Goal: Task Accomplishment & Management: Complete application form

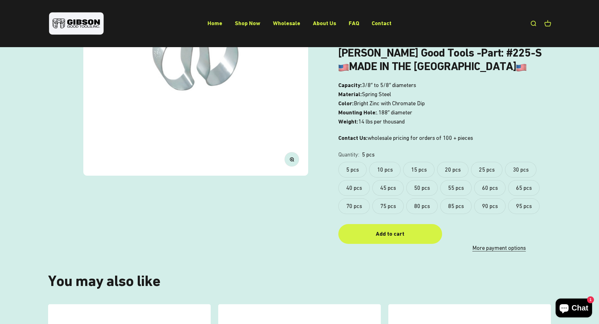
scroll to position [157, 0]
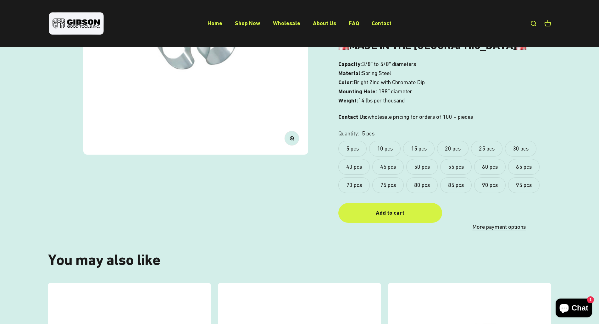
click at [525, 185] on label "95 pcs" at bounding box center [523, 185] width 31 height 16
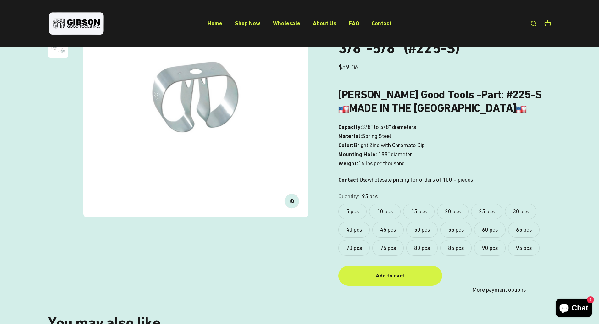
scroll to position [63, 0]
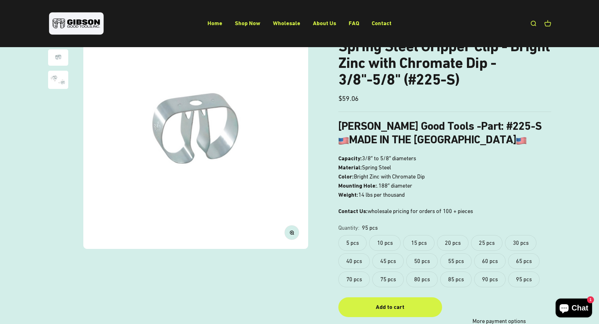
click at [63, 80] on img "Go to item 3" at bounding box center [58, 80] width 20 height 18
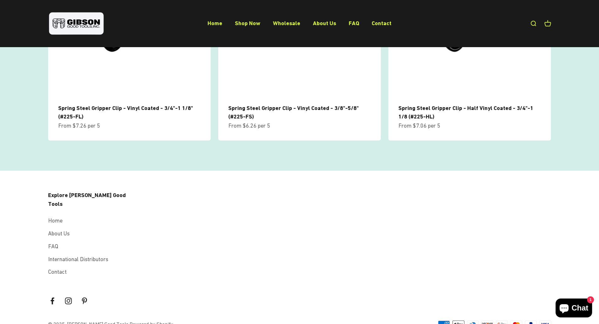
scroll to position [744, 0]
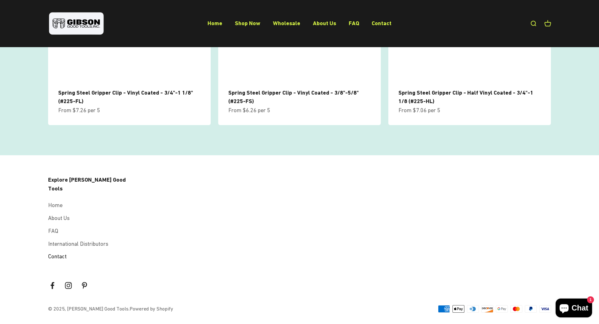
click at [53, 252] on link "Contact" at bounding box center [57, 256] width 19 height 9
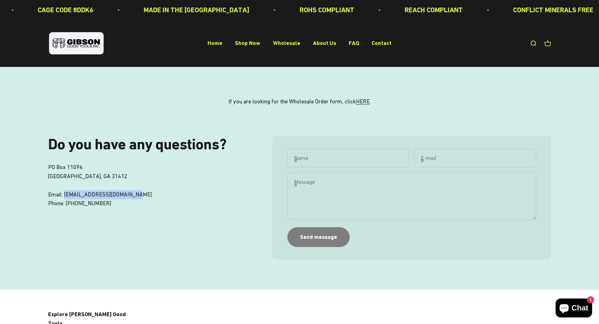
drag, startPoint x: 140, startPoint y: 194, endPoint x: 66, endPoint y: 195, distance: 74.8
click at [66, 195] on p "PO Box 11096 Savannah, GA 31412 Email: sales@gibsongoodtools.com Phone: 912.358…" at bounding box center [147, 185] width 199 height 45
copy p "sales@gibsongoodtools.com"
click at [363, 104] on link "HERE" at bounding box center [363, 101] width 14 height 7
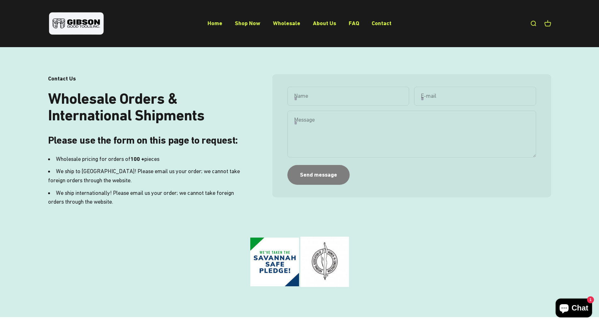
scroll to position [94, 0]
click at [344, 98] on input "Name" at bounding box center [348, 95] width 122 height 19
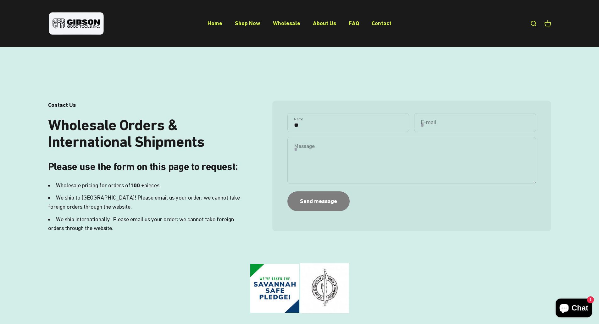
scroll to position [0, 0]
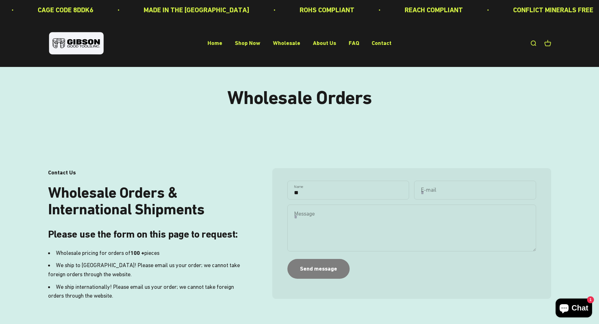
click at [325, 193] on input "**" at bounding box center [348, 190] width 122 height 19
type input "**"
